Goal: Find specific page/section: Find specific page/section

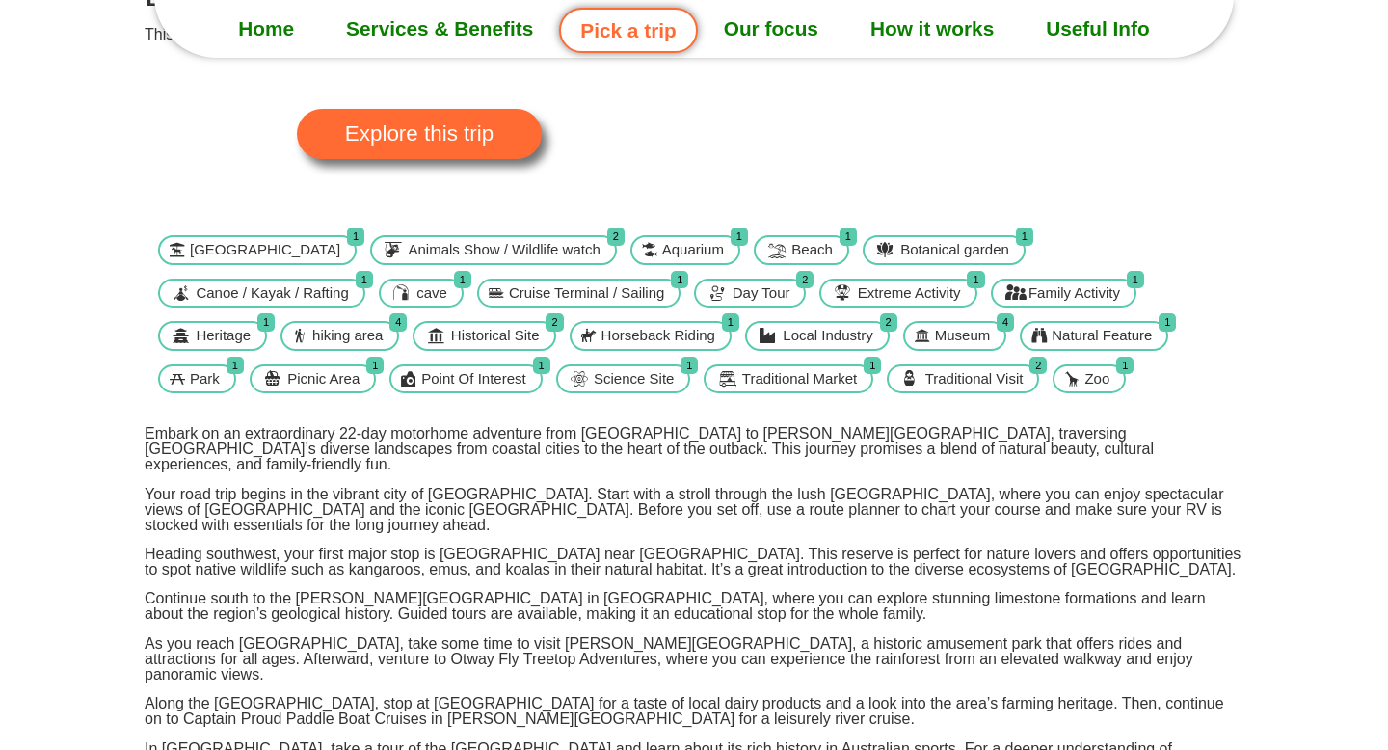
scroll to position [322, 0]
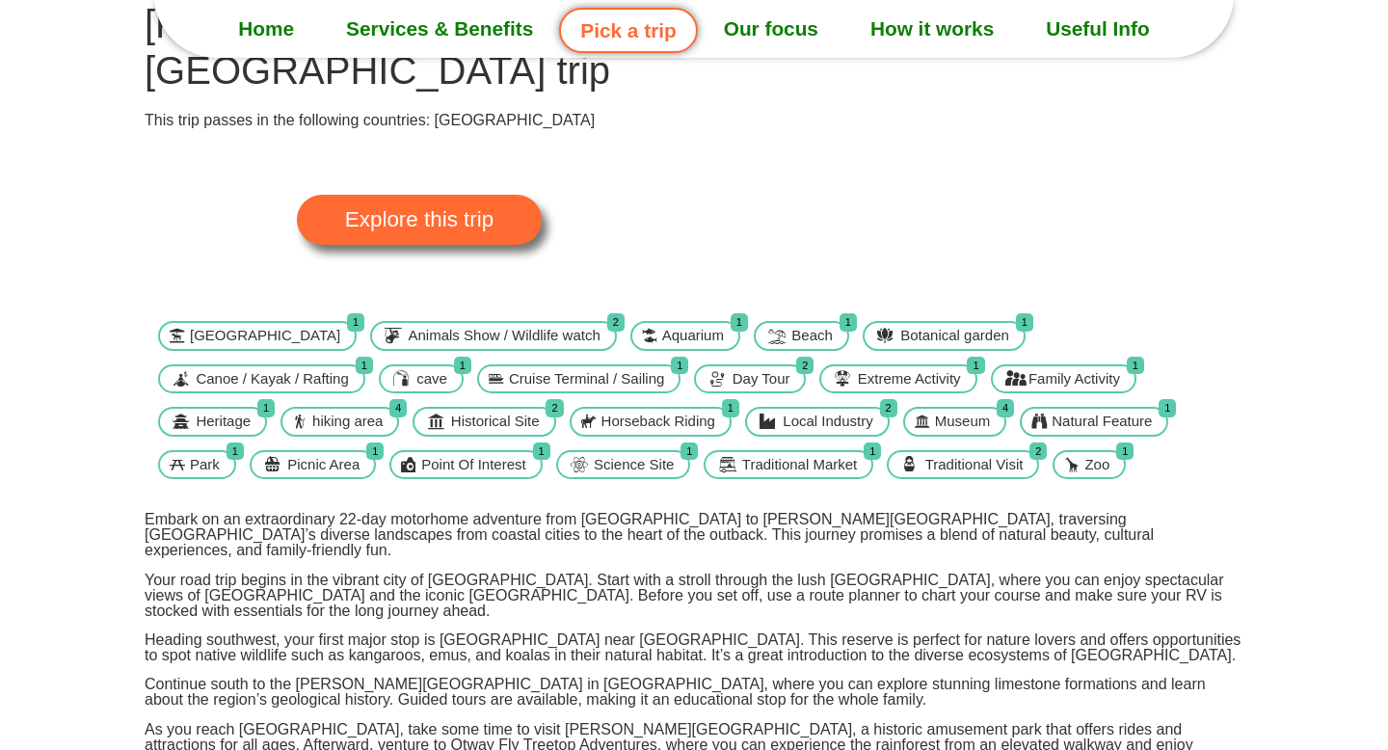
click at [618, 33] on link "Pick a trip" at bounding box center [628, 30] width 138 height 45
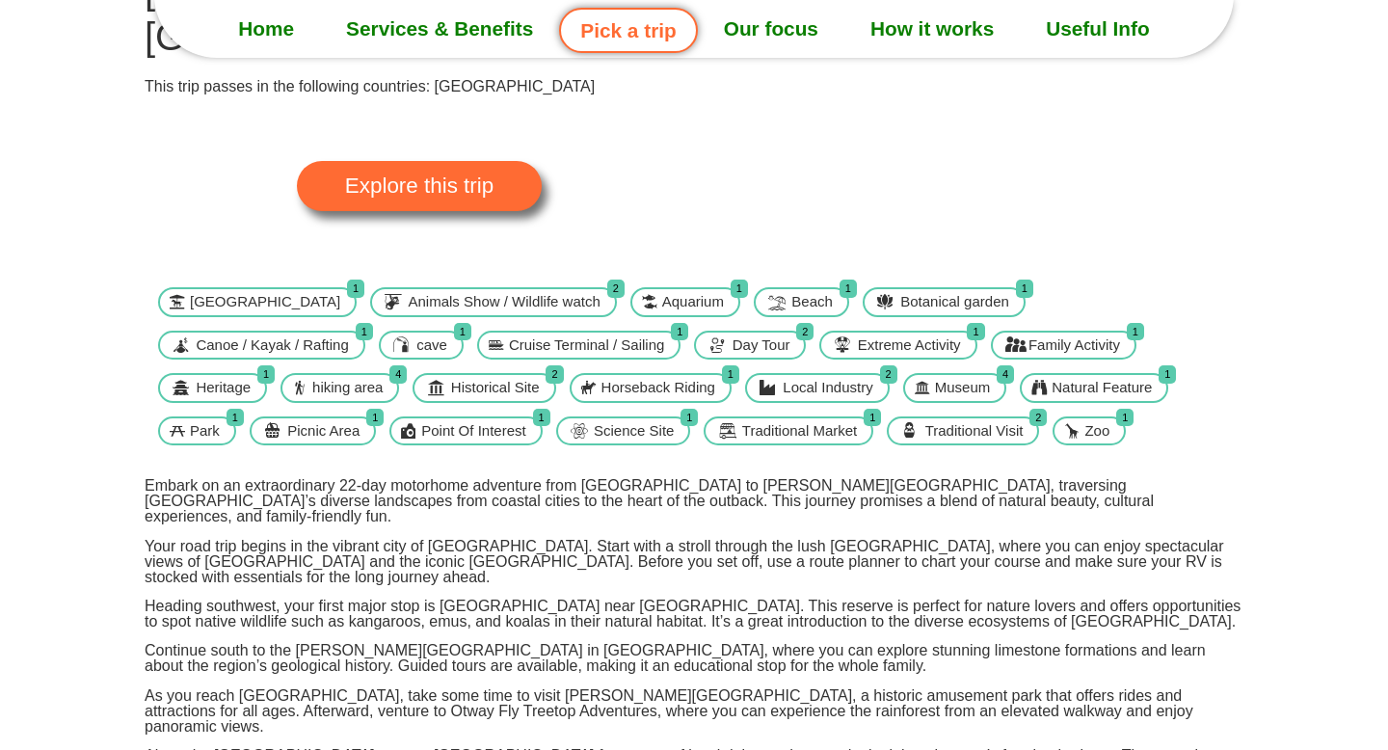
scroll to position [359, 0]
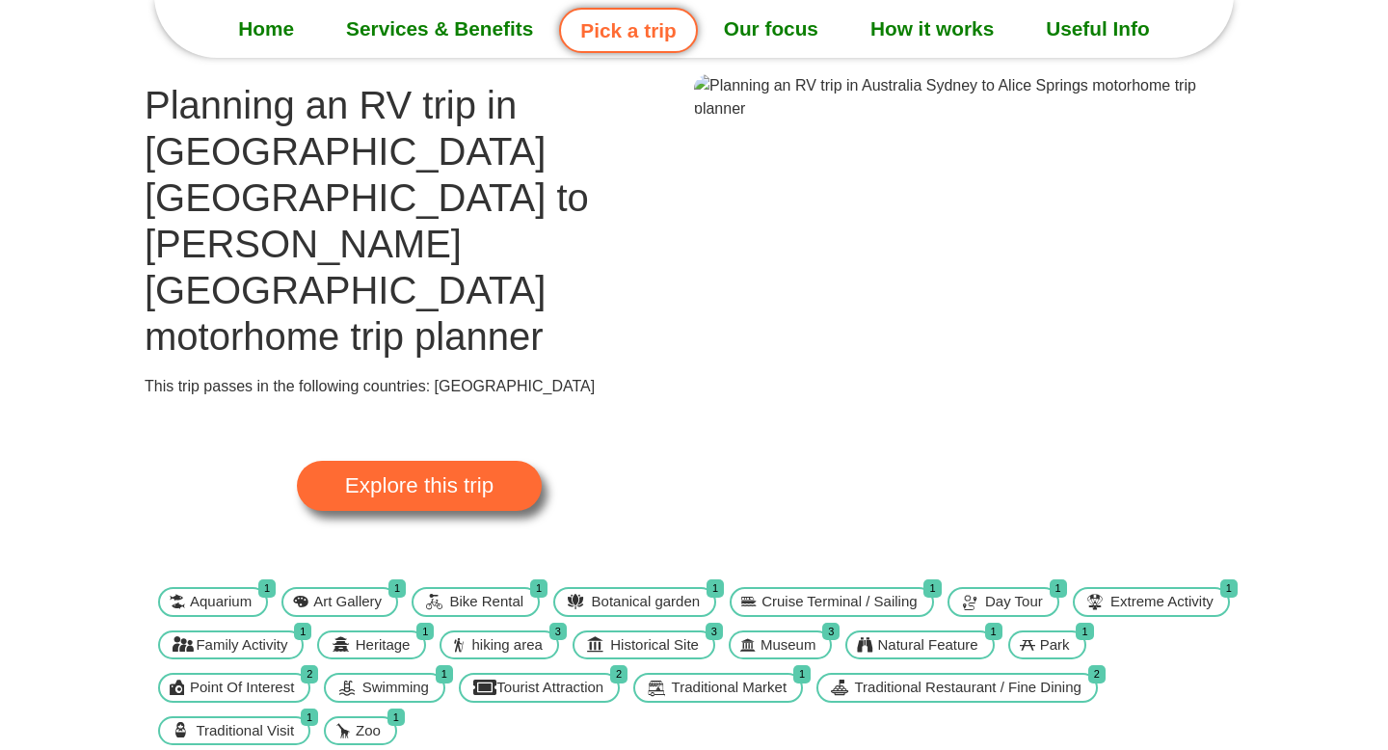
scroll to position [108, 0]
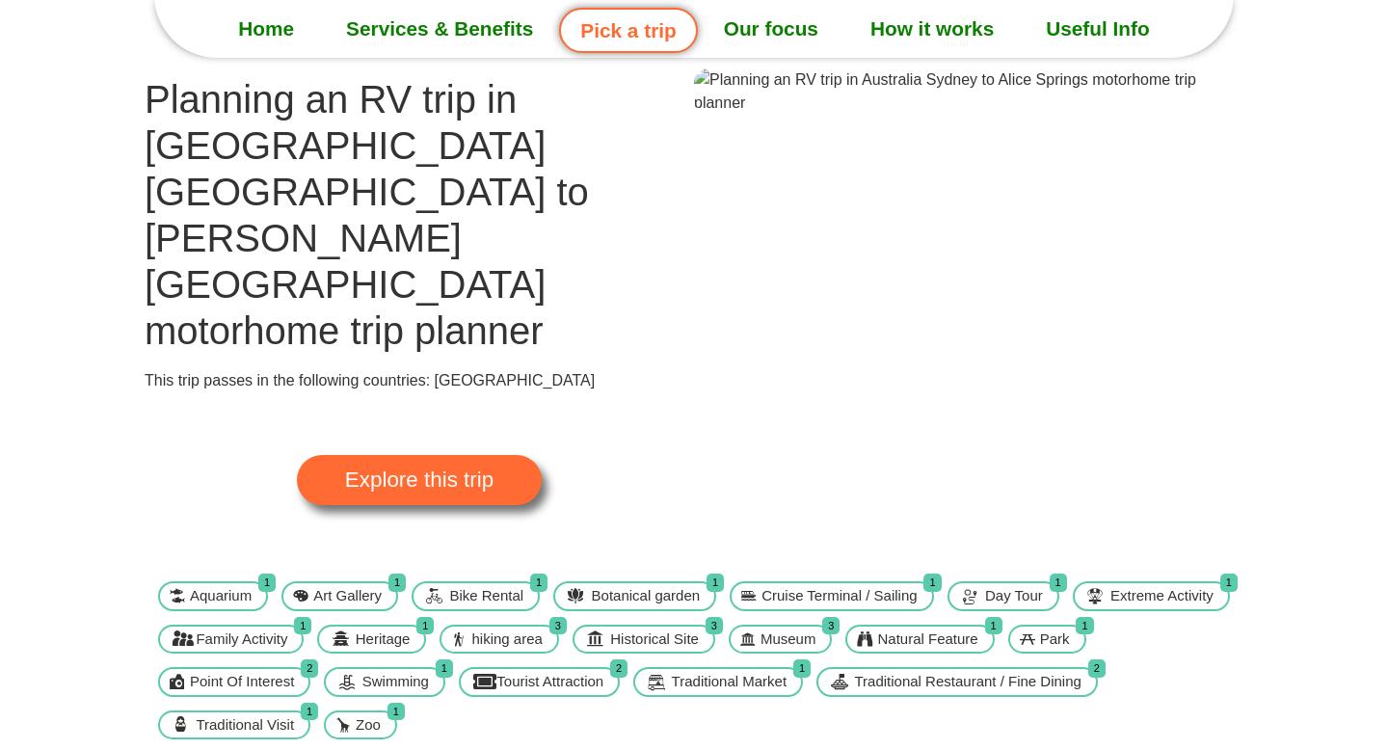
click at [399, 469] on span "Explore this trip" at bounding box center [419, 479] width 148 height 21
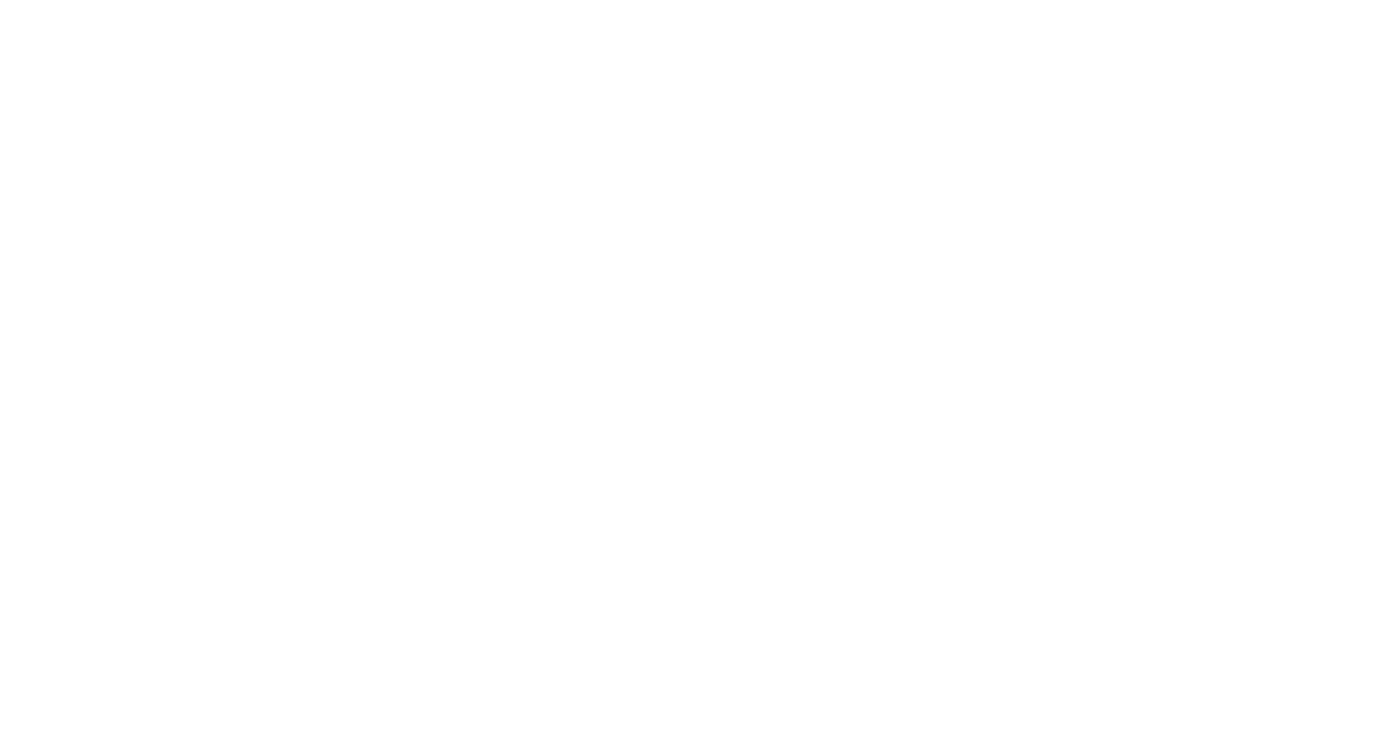
click at [400, 332] on html "Loading ..." at bounding box center [694, 375] width 1388 height 750
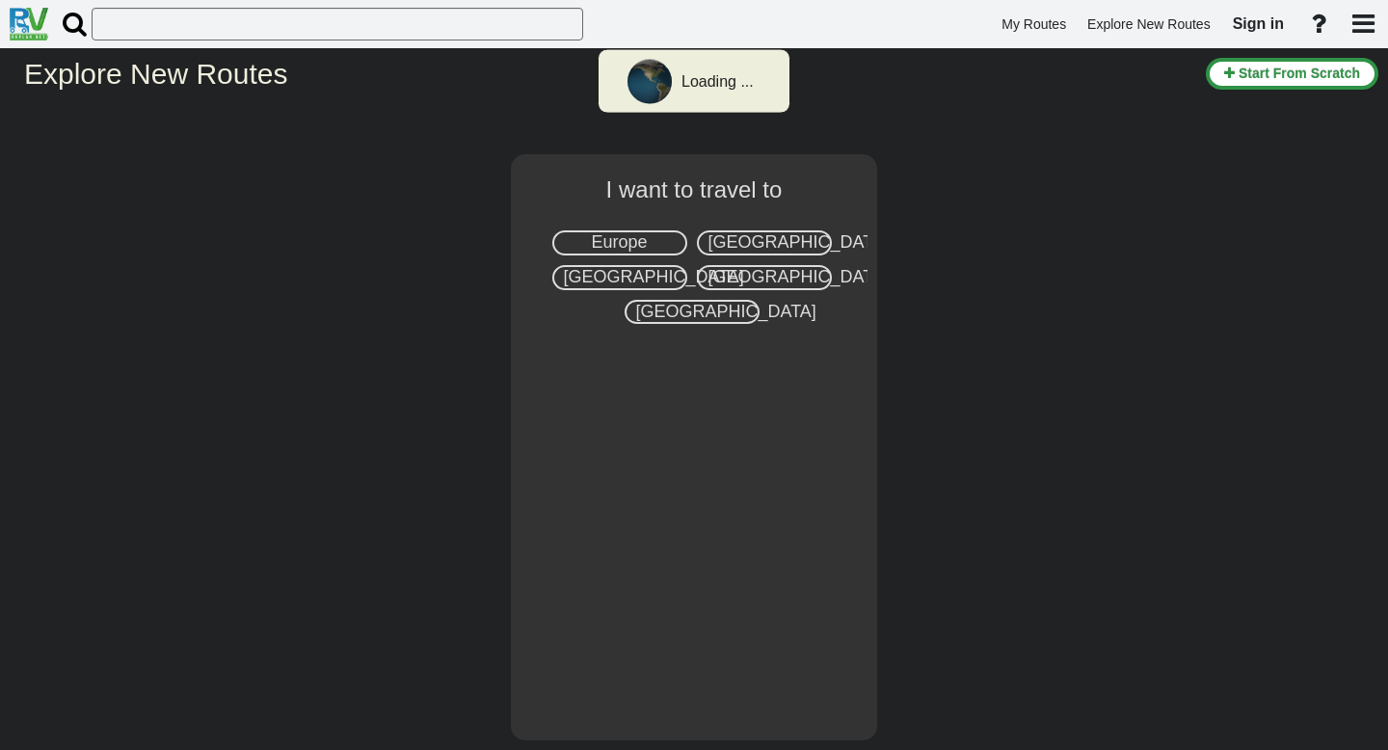
select select "number:3"
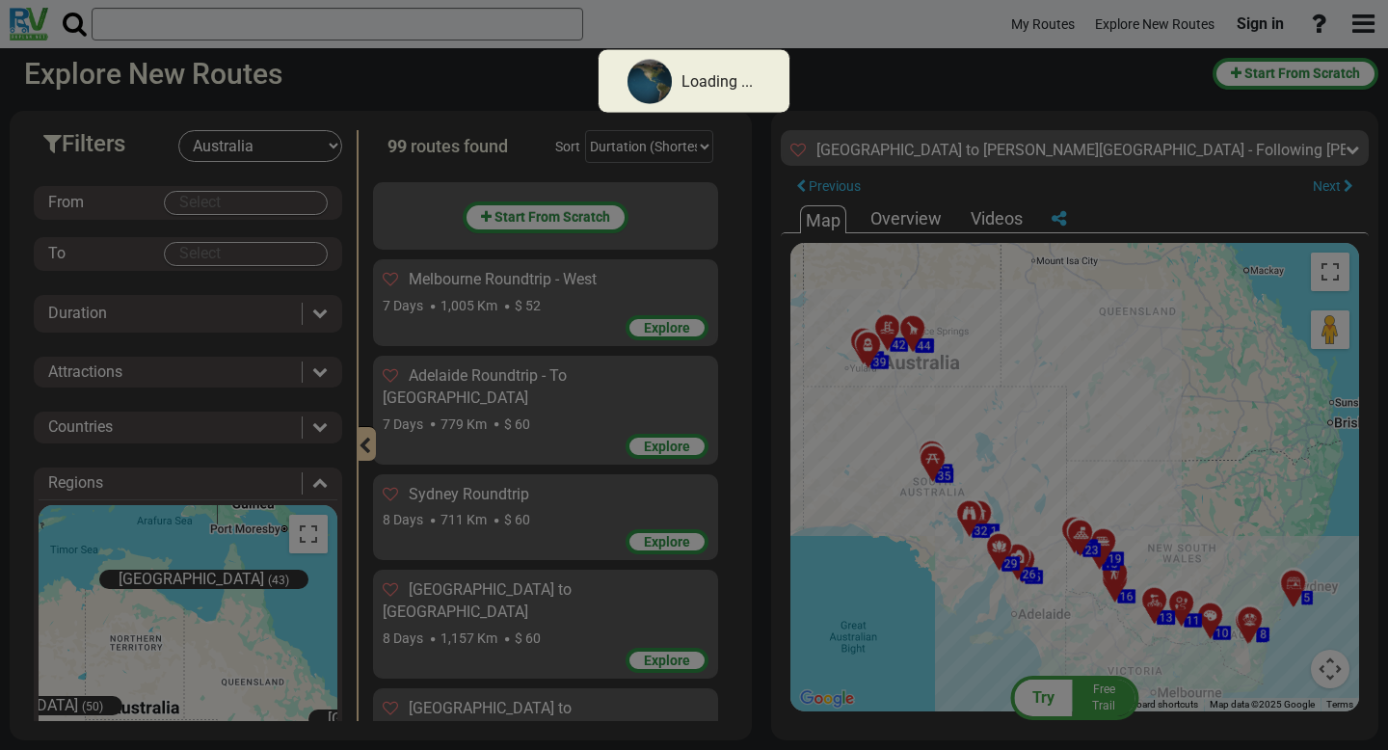
scroll to position [5321, 0]
